Goal: Entertainment & Leisure: Browse casually

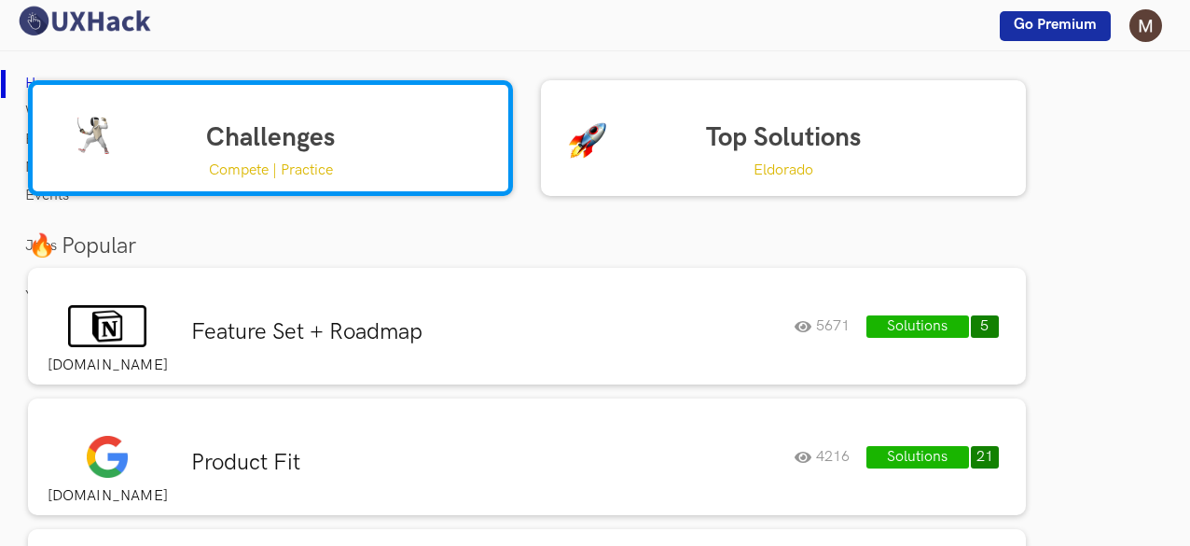
click at [244, 168] on p "Compete | Practice" at bounding box center [271, 170] width 124 height 23
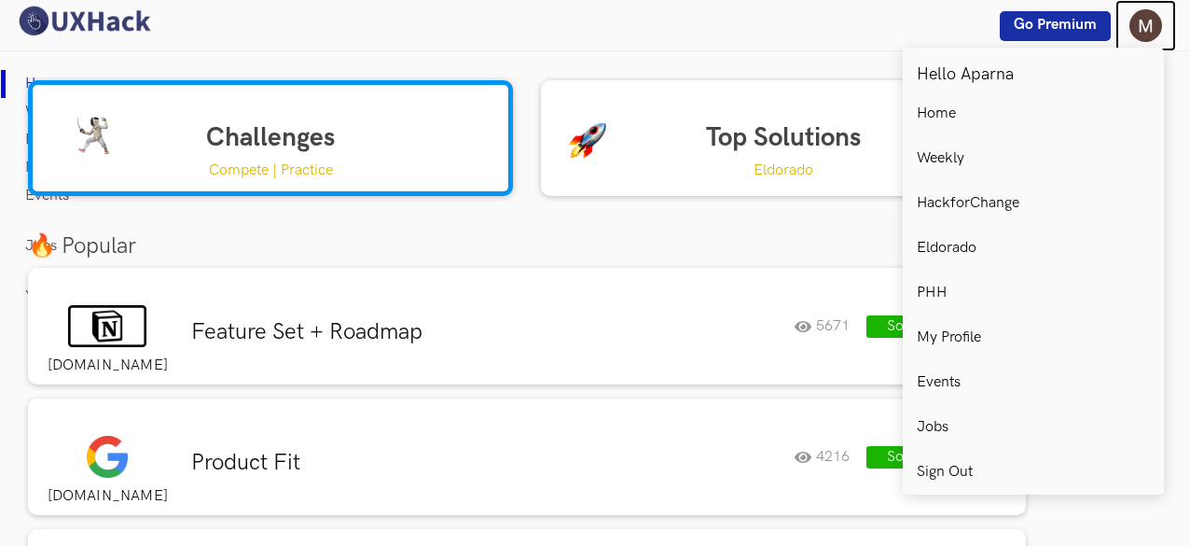
click at [1146, 29] on img at bounding box center [1145, 25] width 33 height 33
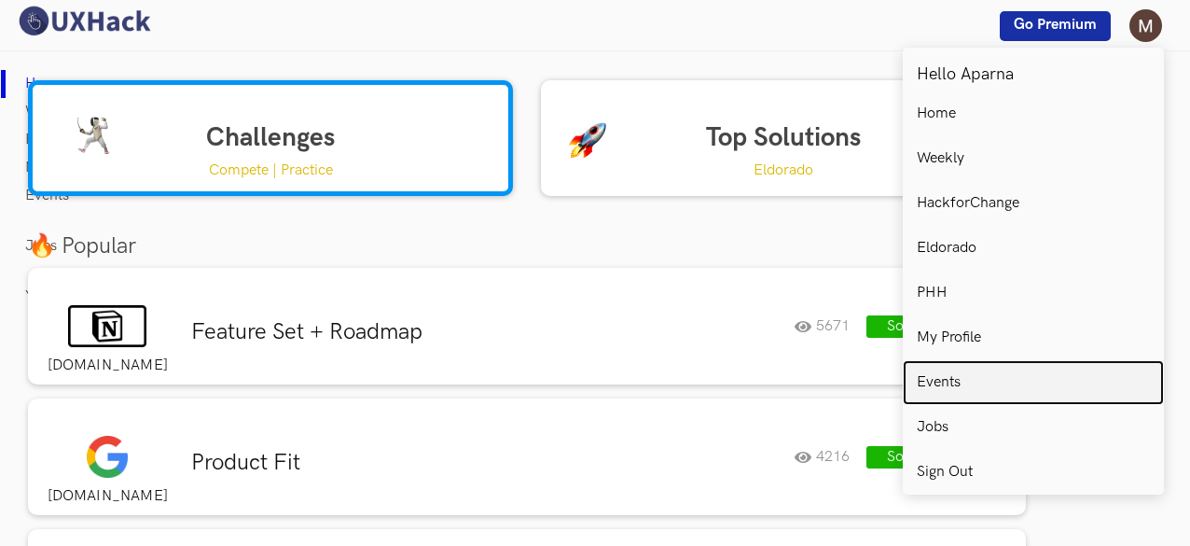
click at [923, 393] on link "Events" at bounding box center [1033, 382] width 261 height 45
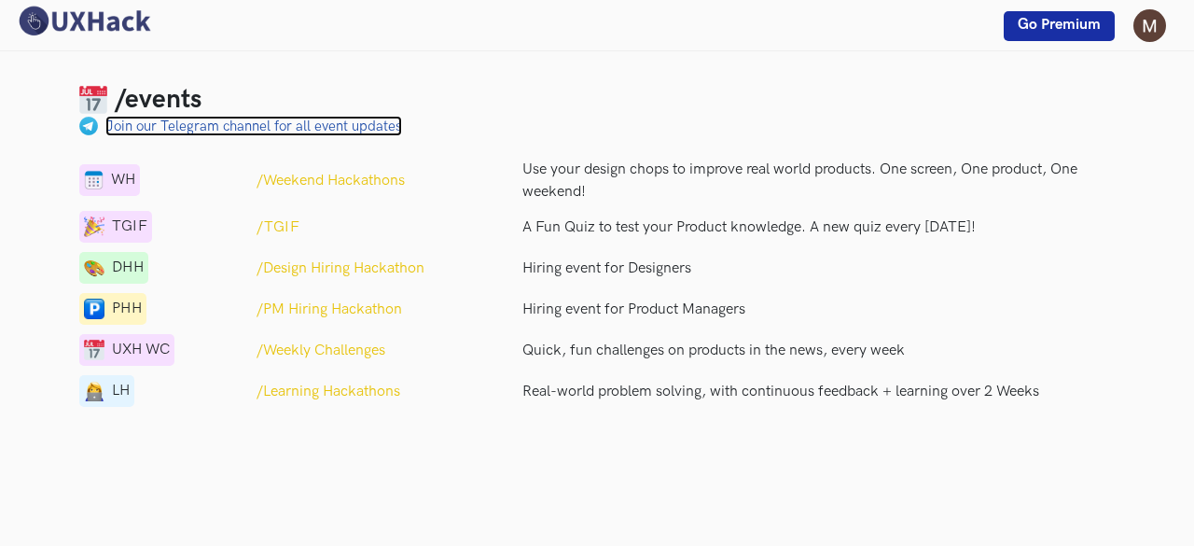
click at [274, 129] on link "Join our Telegram channel for all event updates" at bounding box center [253, 126] width 297 height 21
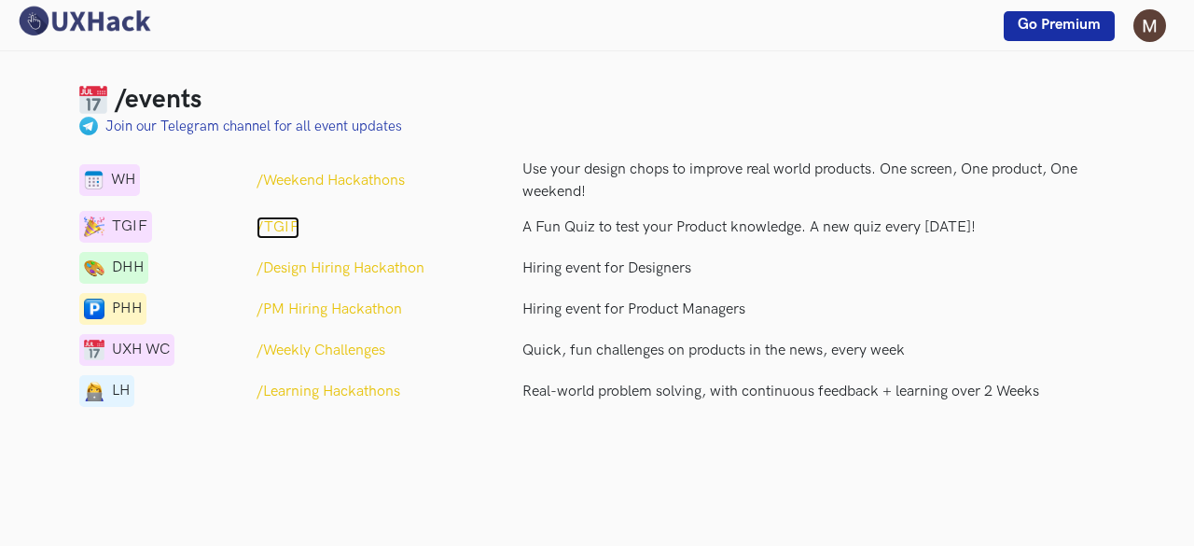
click at [274, 234] on p "/TGIF" at bounding box center [277, 227] width 43 height 22
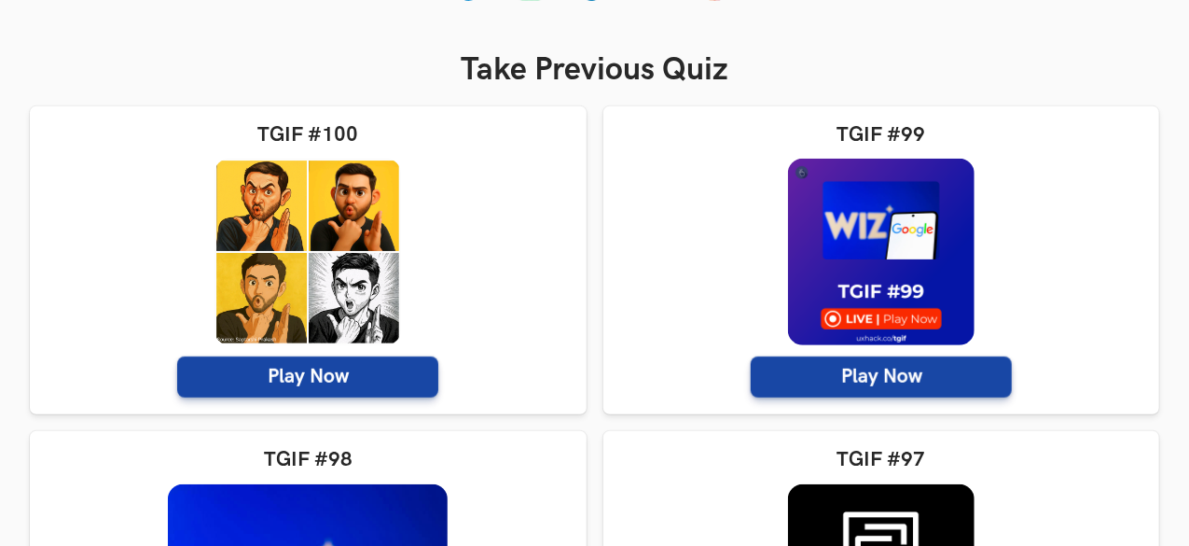
scroll to position [370, 0]
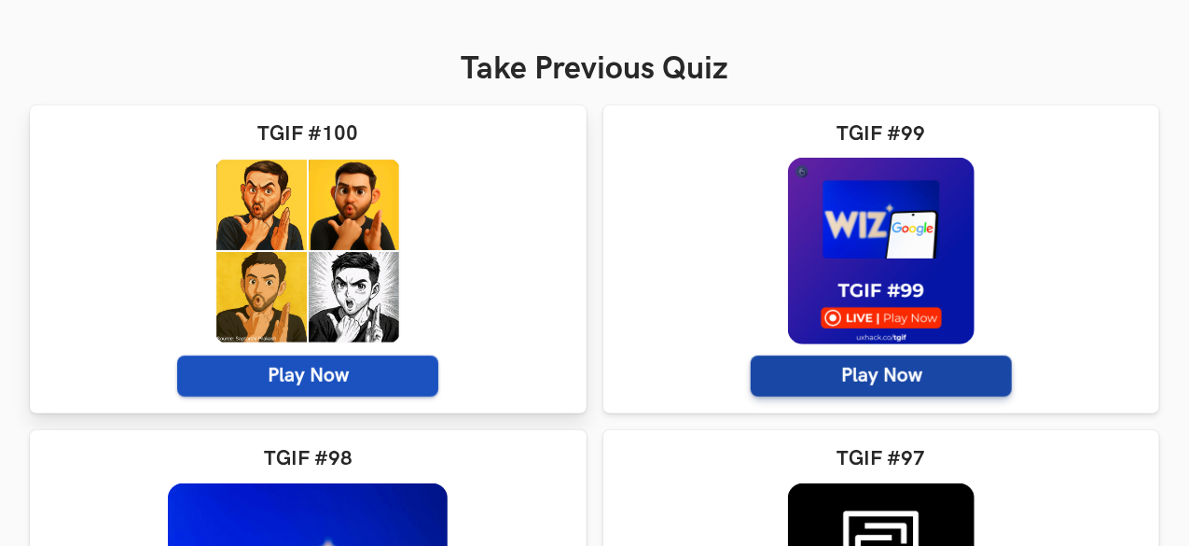
click at [277, 393] on span "Play Now" at bounding box center [307, 375] width 261 height 41
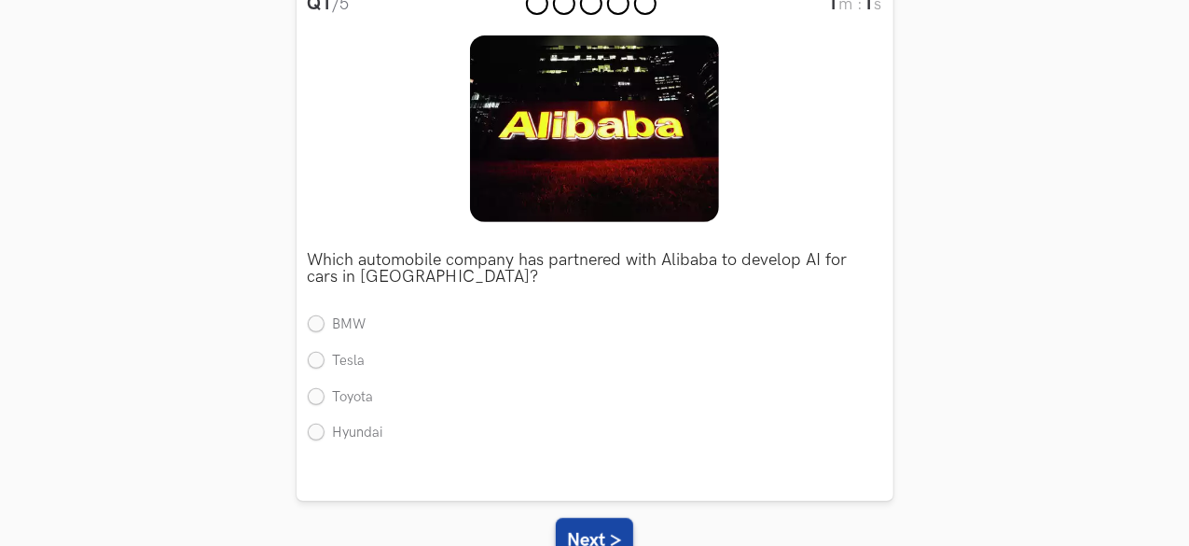
scroll to position [260, 0]
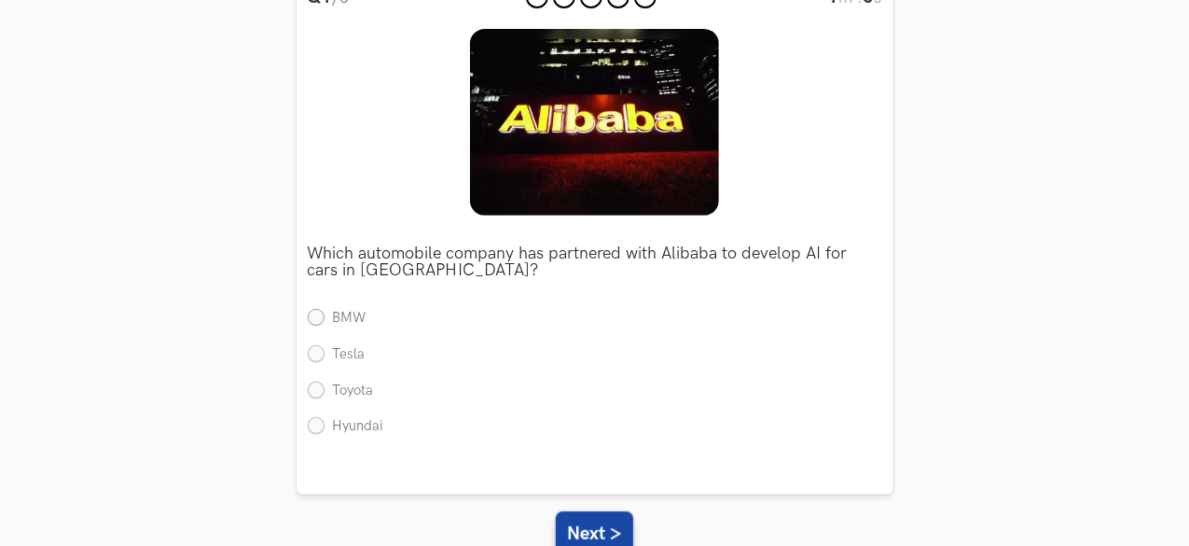
click at [319, 321] on label "BMW" at bounding box center [337, 319] width 59 height 20
click at [319, 321] on input "BMW" at bounding box center [316, 319] width 17 height 17
radio input "true"
click at [619, 531] on button "Next >" at bounding box center [594, 533] width 77 height 45
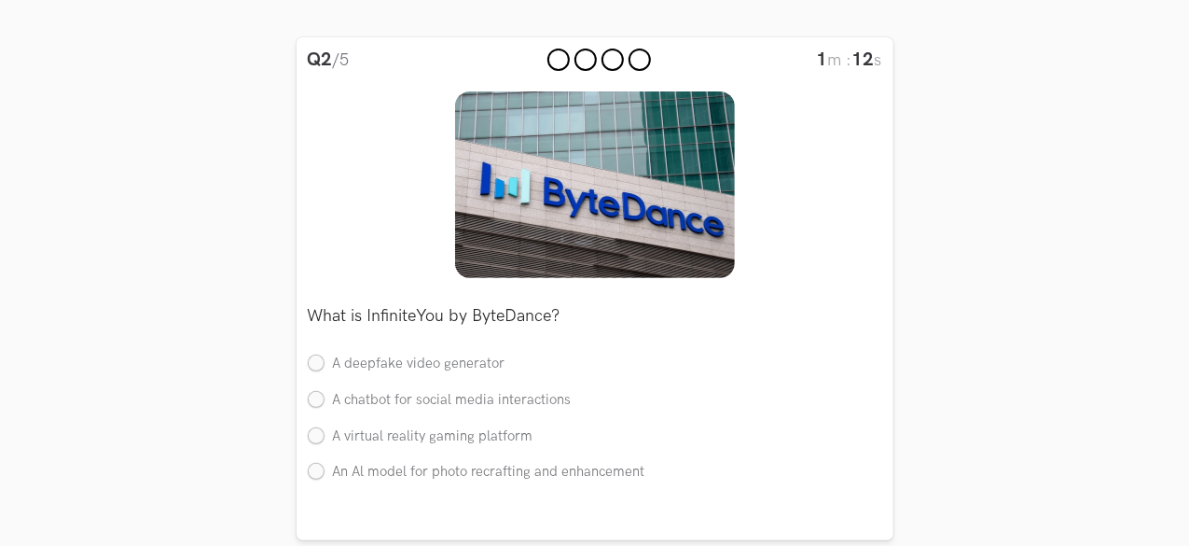
scroll to position [199, 0]
click at [321, 399] on label "A chatbot for social media interactions" at bounding box center [440, 400] width 264 height 20
click at [321, 399] on input "A chatbot for social media interactions" at bounding box center [316, 399] width 17 height 17
radio input "true"
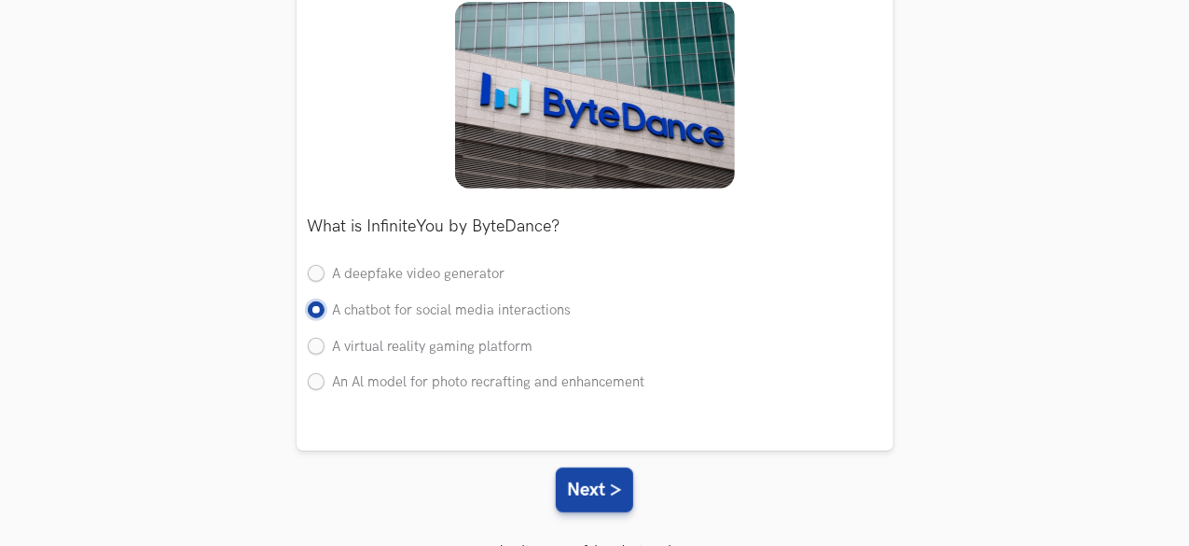
scroll to position [288, 0]
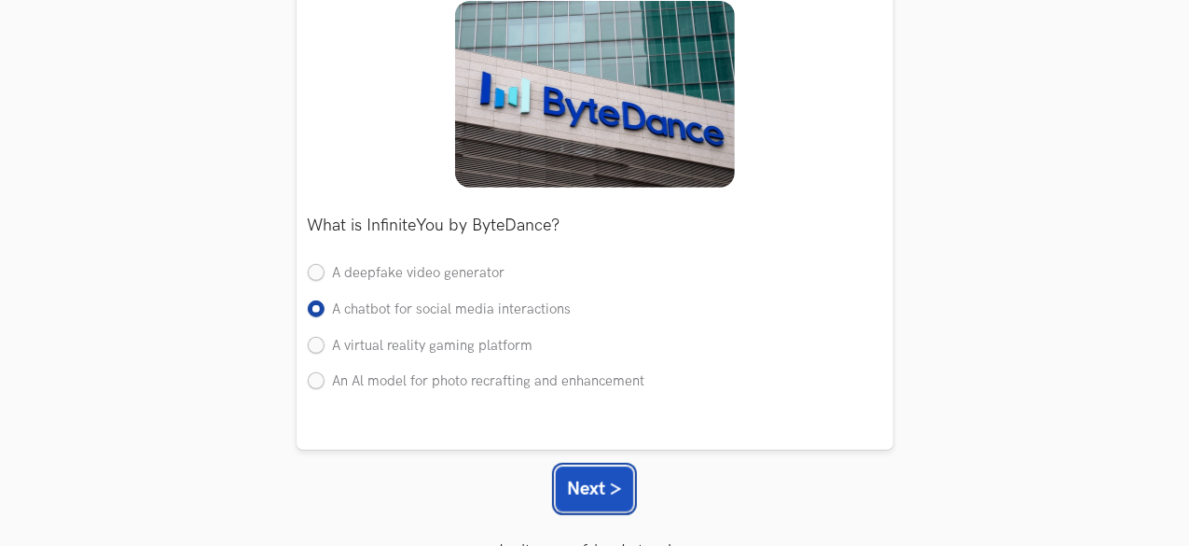
click at [578, 491] on button "Next >" at bounding box center [594, 488] width 77 height 45
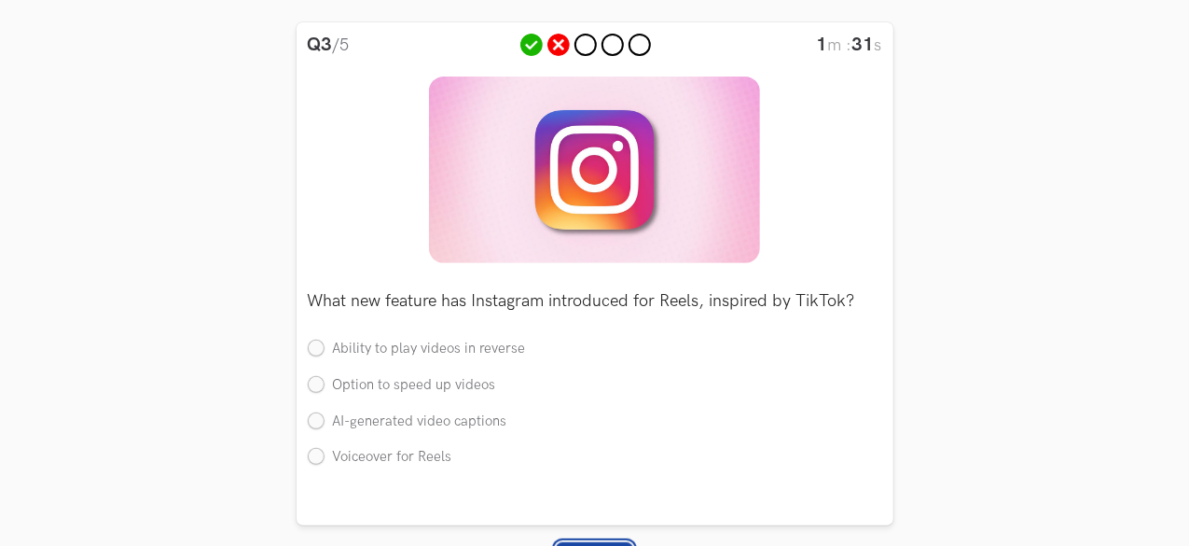
scroll to position [212, 0]
click at [320, 421] on label "AI-generated video captions" at bounding box center [408, 423] width 200 height 20
click at [320, 421] on input "AI-generated video captions" at bounding box center [316, 422] width 17 height 17
radio input "true"
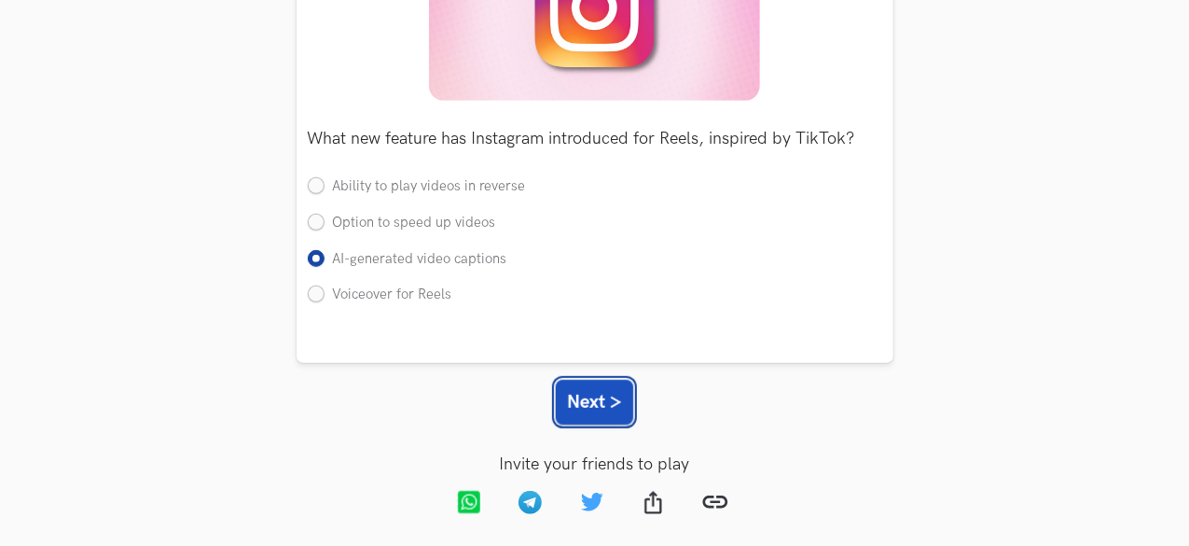
click at [601, 417] on button "Next >" at bounding box center [594, 402] width 77 height 45
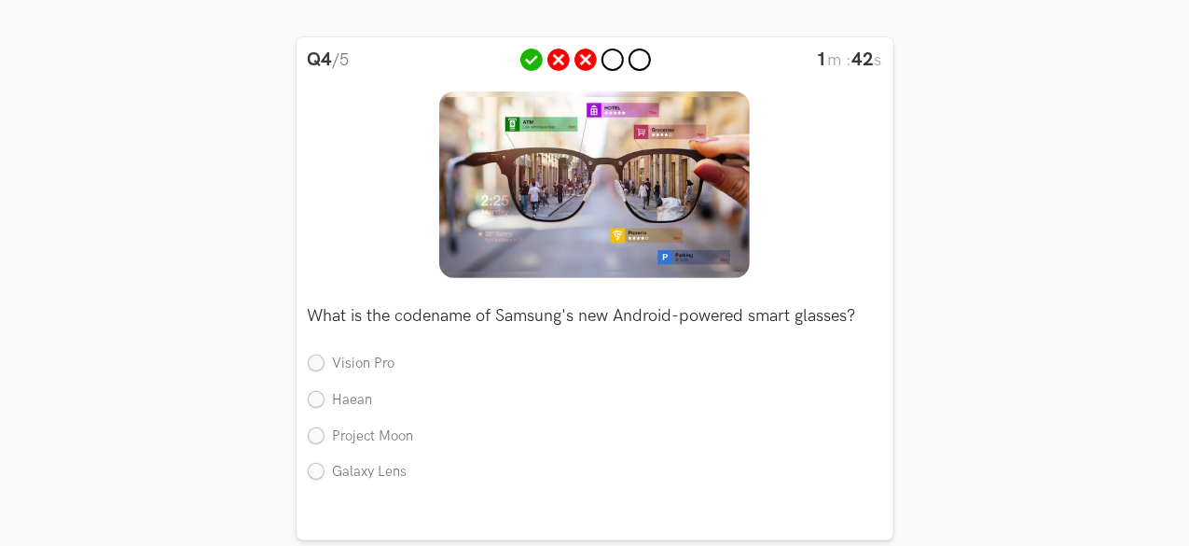
scroll to position [221, 0]
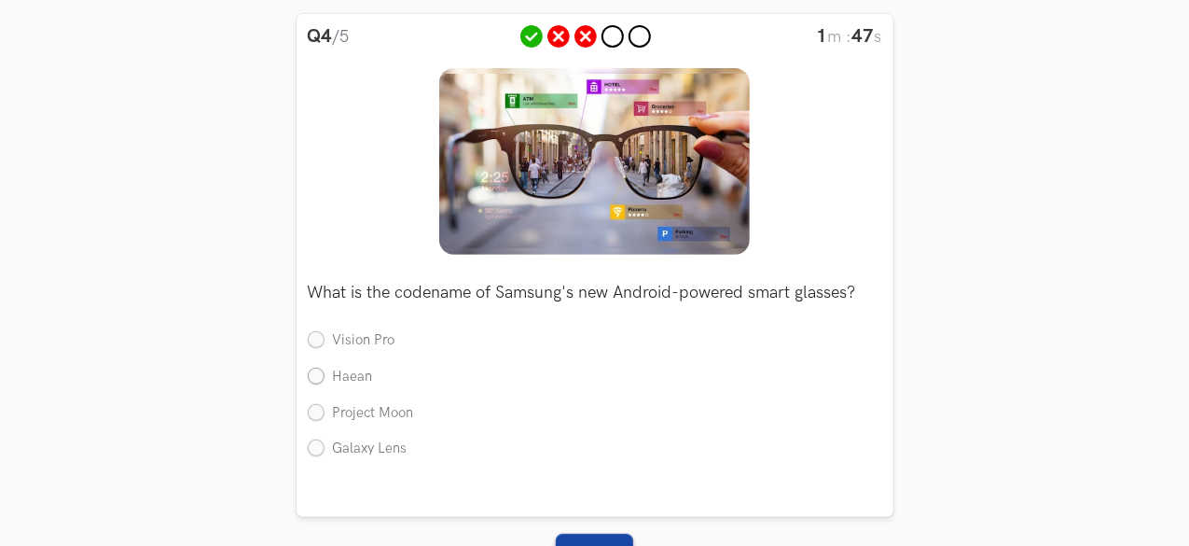
click at [319, 369] on label "Haean" at bounding box center [340, 377] width 65 height 20
click at [319, 369] on input "Haean" at bounding box center [316, 376] width 17 height 17
radio input "true"
click at [600, 537] on button "Next >" at bounding box center [594, 555] width 77 height 45
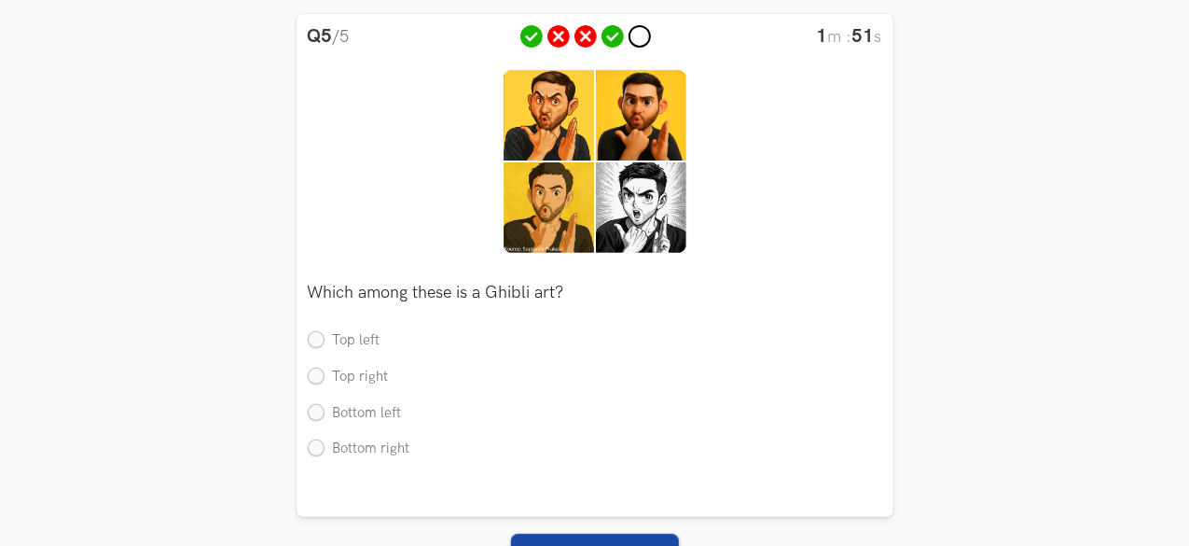
scroll to position [241, 0]
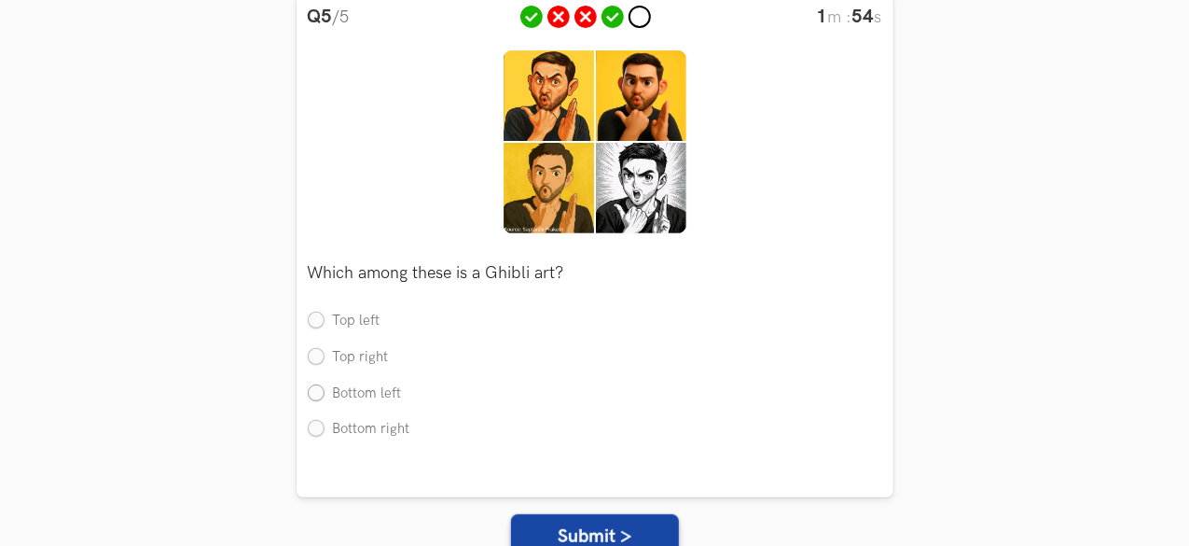
click at [317, 394] on label "Bottom left" at bounding box center [355, 394] width 94 height 20
click at [317, 394] on input "Bottom left" at bounding box center [316, 393] width 17 height 17
radio input "true"
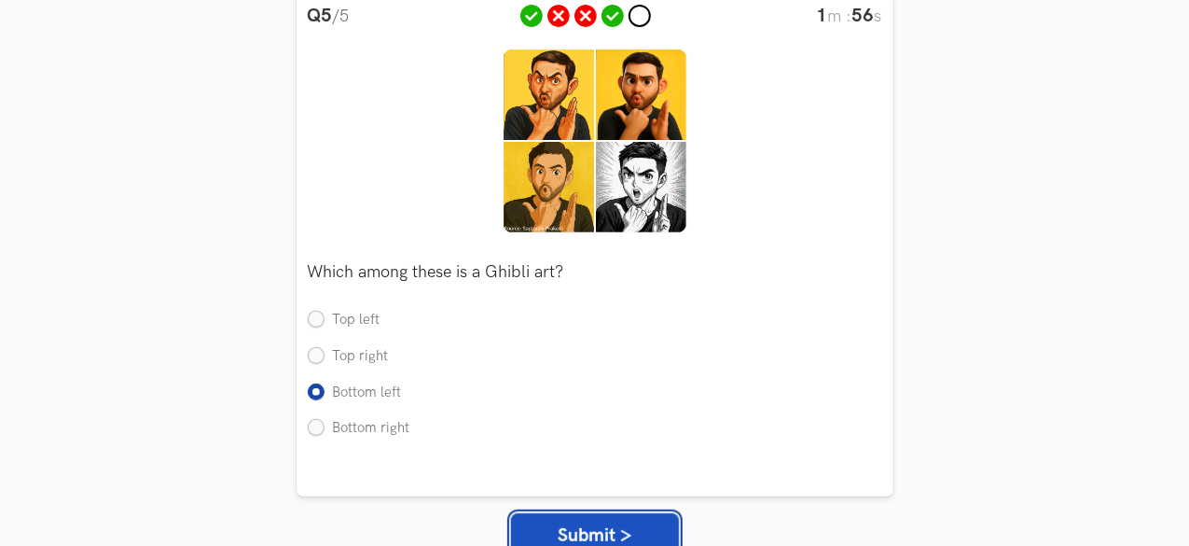
click at [621, 540] on button "Submit >" at bounding box center [595, 535] width 168 height 45
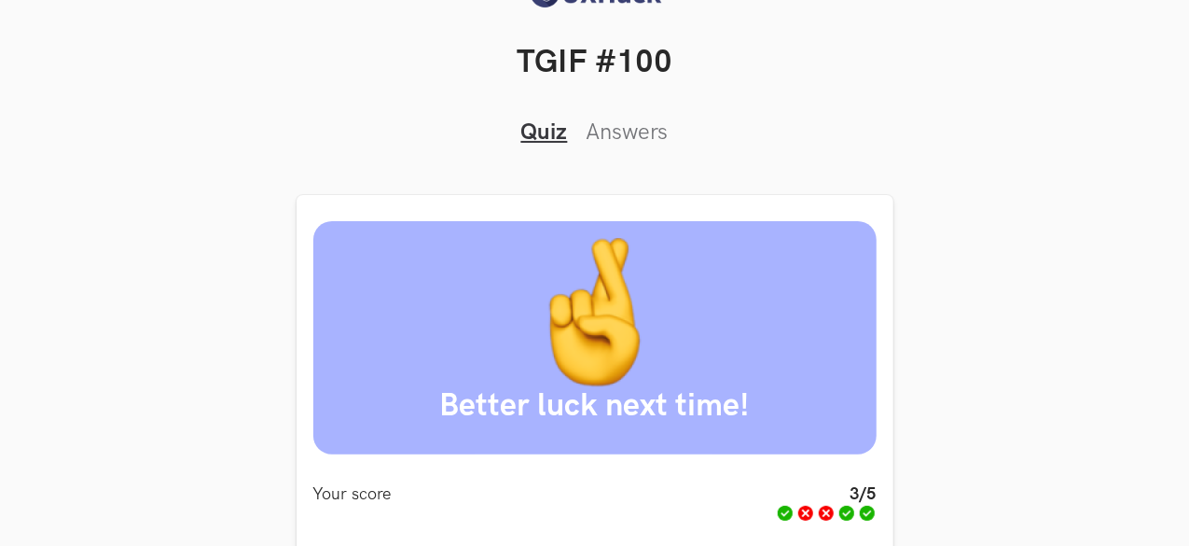
scroll to position [391, 0]
